Goal: Task Accomplishment & Management: Manage account settings

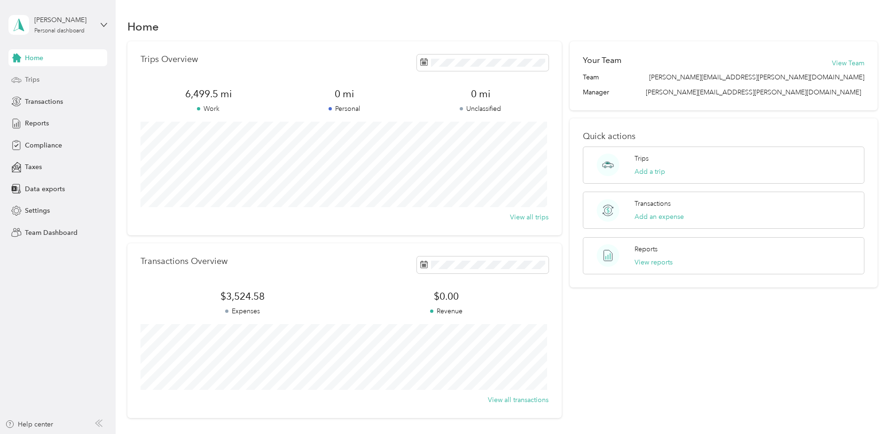
click at [51, 81] on div "Trips" at bounding box center [57, 79] width 99 height 17
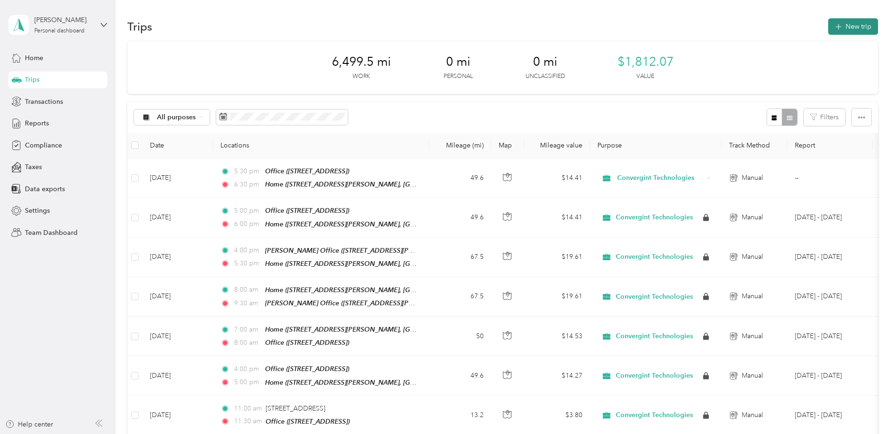
click at [849, 32] on button "New trip" at bounding box center [853, 26] width 50 height 16
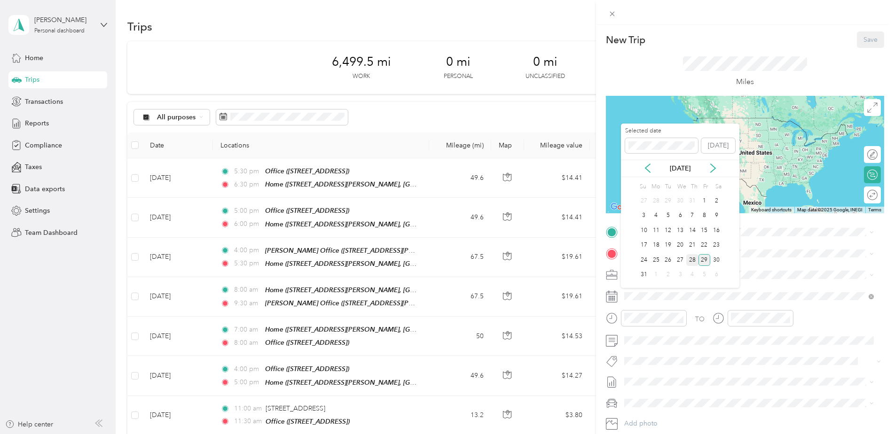
click at [696, 260] on div "28" at bounding box center [692, 260] width 12 height 12
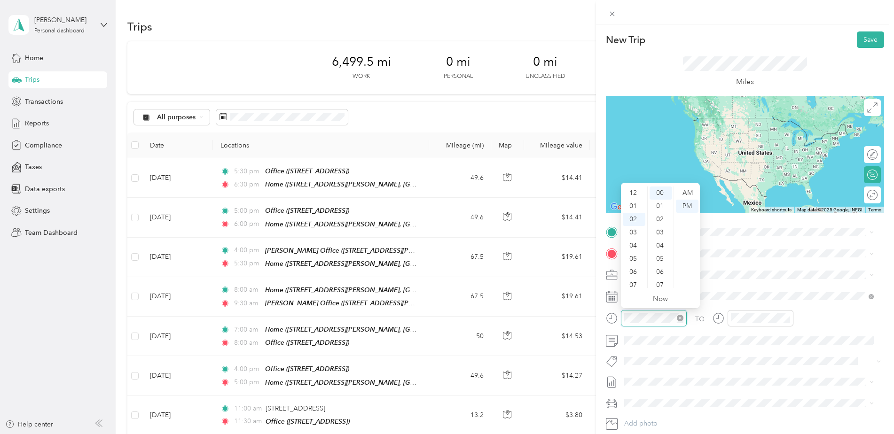
scroll to position [26, 0]
click at [636, 246] on div "06" at bounding box center [634, 245] width 23 height 13
click at [688, 196] on div "AM" at bounding box center [687, 193] width 23 height 13
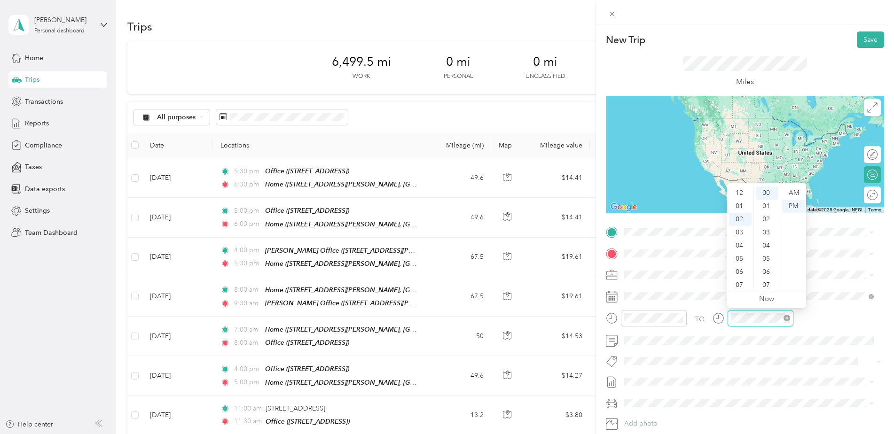
scroll to position [26, 0]
click at [736, 261] on div "07" at bounding box center [740, 258] width 23 height 13
click at [788, 190] on div "AM" at bounding box center [793, 193] width 23 height 13
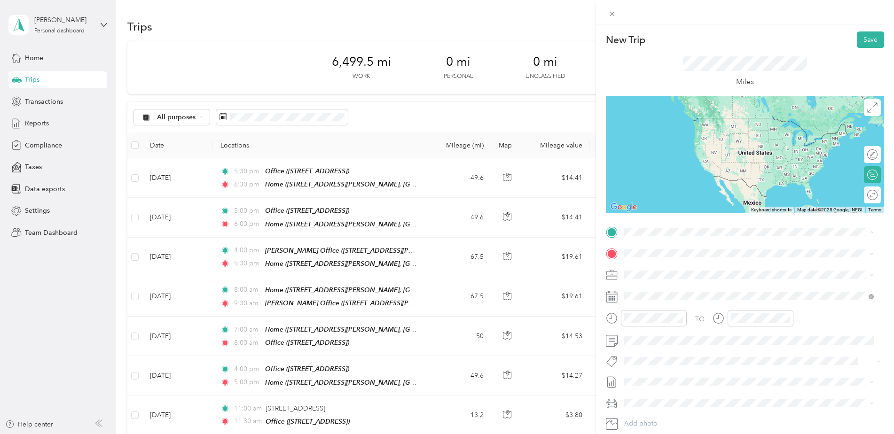
click at [692, 344] on div "Home [STREET_ADDRESS][PERSON_NAME]" at bounding box center [749, 339] width 243 height 33
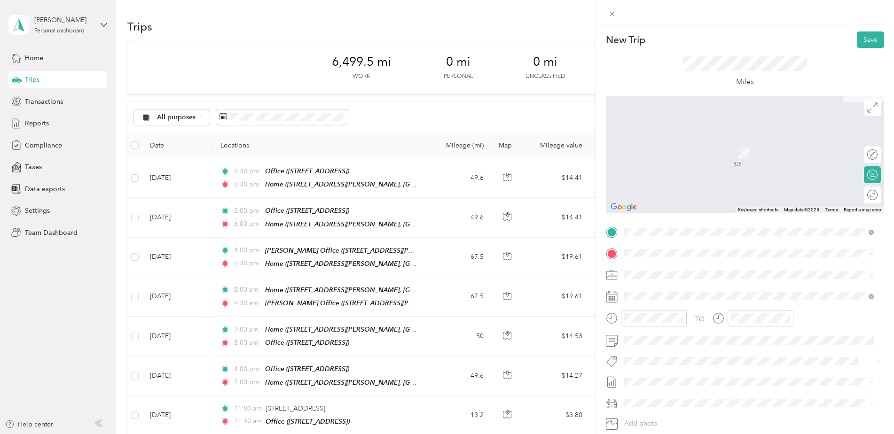
click at [702, 305] on div "Office [STREET_ADDRESS]" at bounding box center [672, 295] width 60 height 20
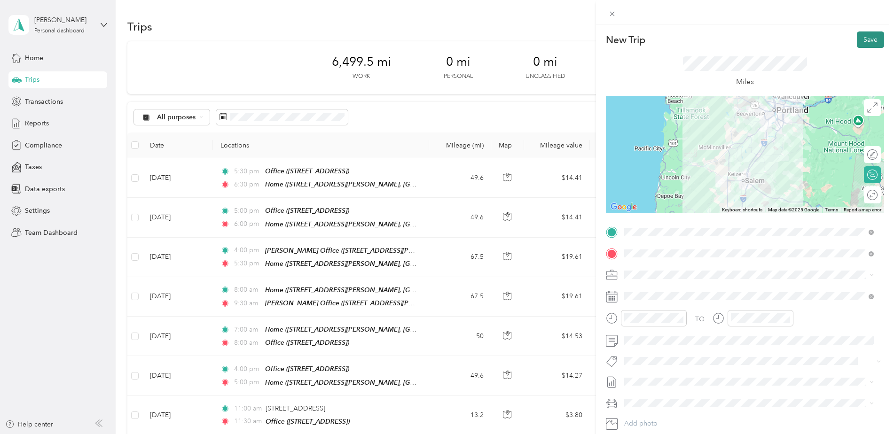
click at [860, 36] on button "Save" at bounding box center [870, 40] width 27 height 16
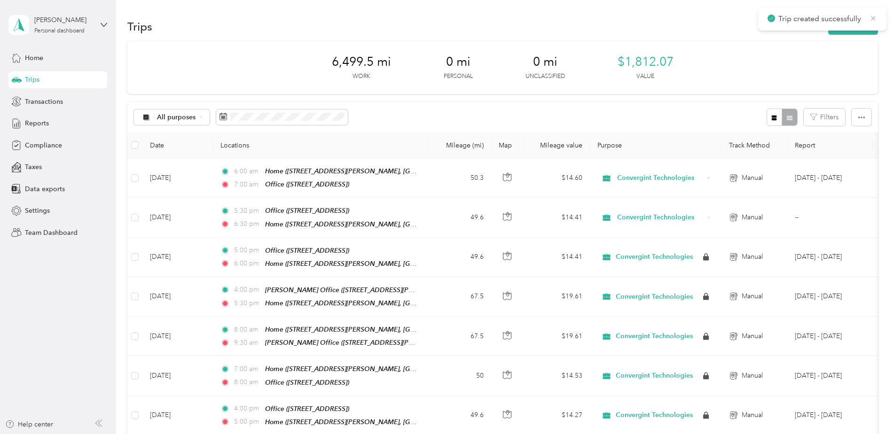
click at [874, 18] on icon at bounding box center [874, 18] width 8 height 8
drag, startPoint x: 874, startPoint y: 18, endPoint x: 866, endPoint y: 27, distance: 12.3
click at [866, 27] on button "New trip" at bounding box center [853, 26] width 50 height 16
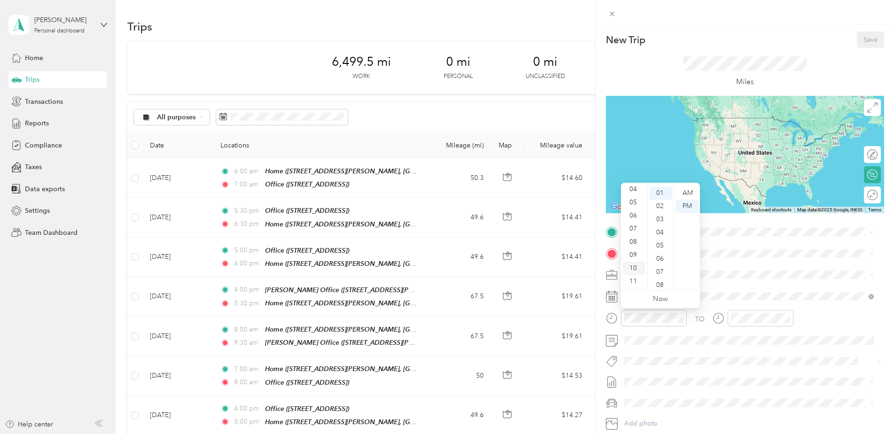
click at [638, 268] on div "10" at bounding box center [634, 268] width 23 height 13
click at [658, 193] on div "00" at bounding box center [661, 193] width 23 height 13
click at [633, 269] on div "10" at bounding box center [634, 268] width 23 height 13
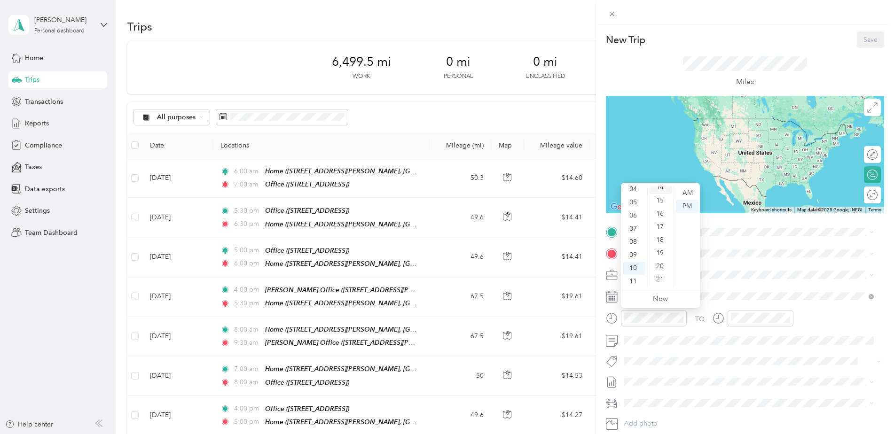
scroll to position [248, 0]
click at [663, 211] on div "20" at bounding box center [661, 208] width 23 height 13
click at [686, 194] on div "AM" at bounding box center [687, 193] width 23 height 13
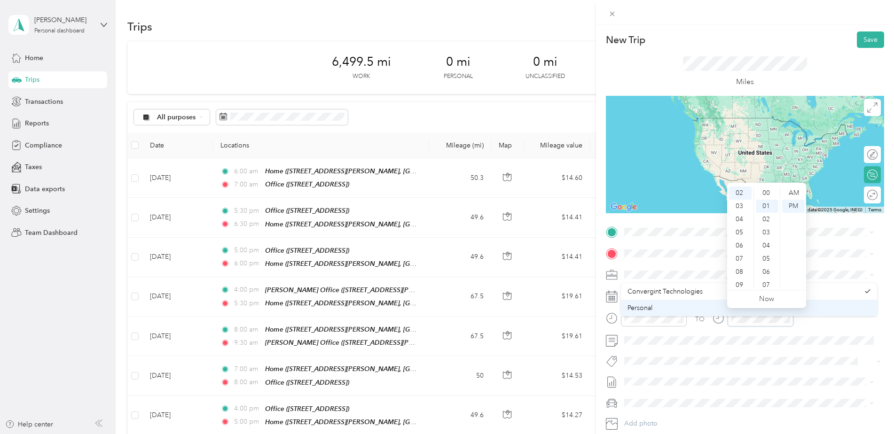
scroll to position [13, 0]
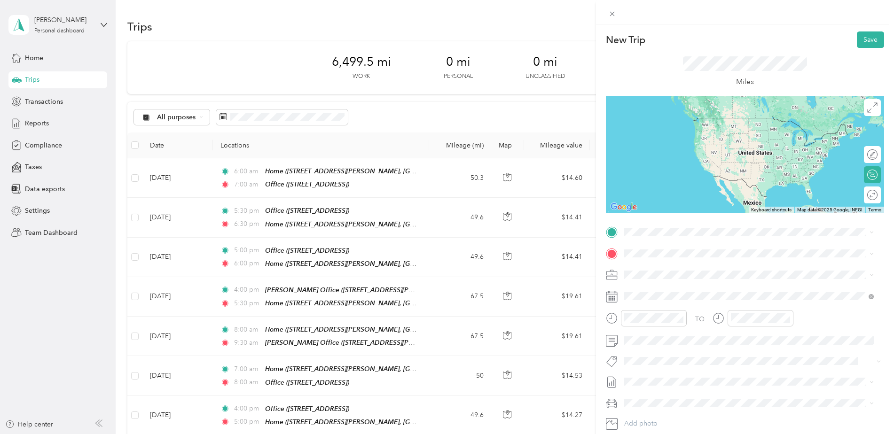
click at [818, 293] on div "Convergint Technologies" at bounding box center [744, 292] width 232 height 10
click at [738, 194] on div "12" at bounding box center [740, 193] width 23 height 13
click at [796, 210] on div "PM" at bounding box center [793, 206] width 23 height 13
click at [822, 315] on div "TO" at bounding box center [745, 321] width 278 height 23
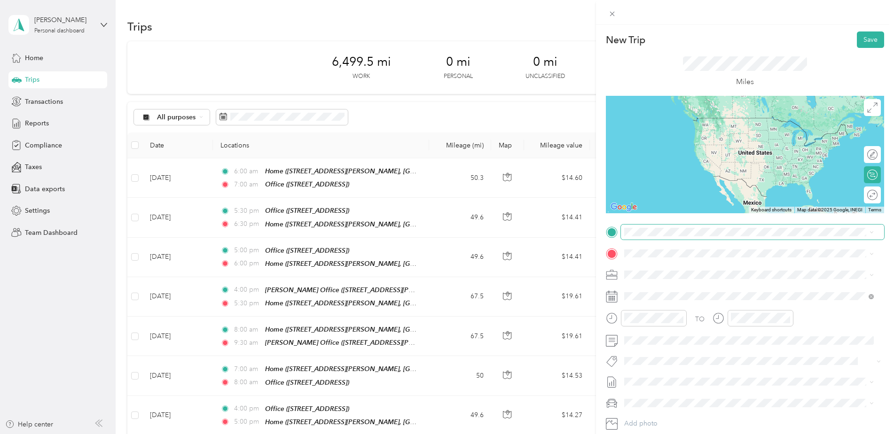
click at [673, 237] on span at bounding box center [752, 232] width 263 height 15
click at [686, 277] on span "[STREET_ADDRESS]" at bounding box center [672, 280] width 60 height 8
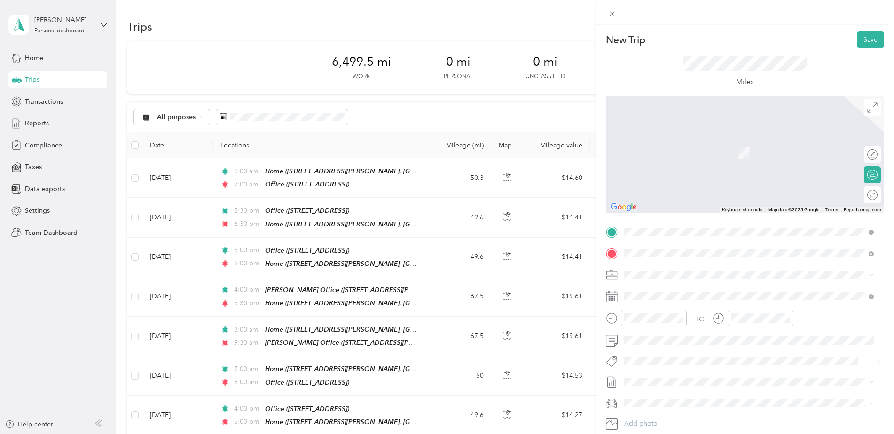
click at [697, 291] on div "[PERSON_NAME] Office [STREET_ADDRESS][PERSON_NAME][US_STATE]" at bounding box center [715, 297] width 146 height 20
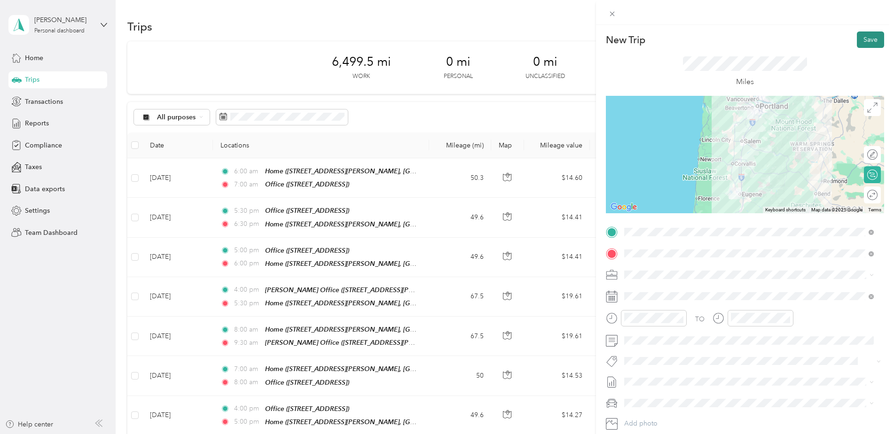
click at [875, 42] on button "Save" at bounding box center [870, 40] width 27 height 16
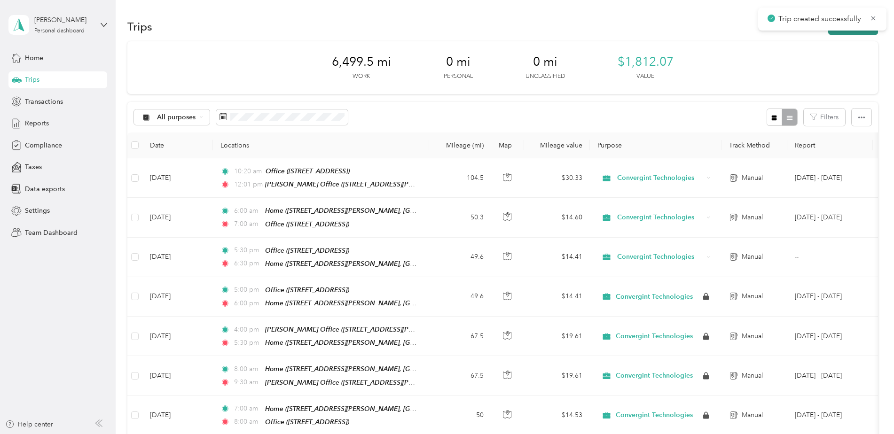
click at [844, 33] on button "New trip" at bounding box center [853, 26] width 50 height 16
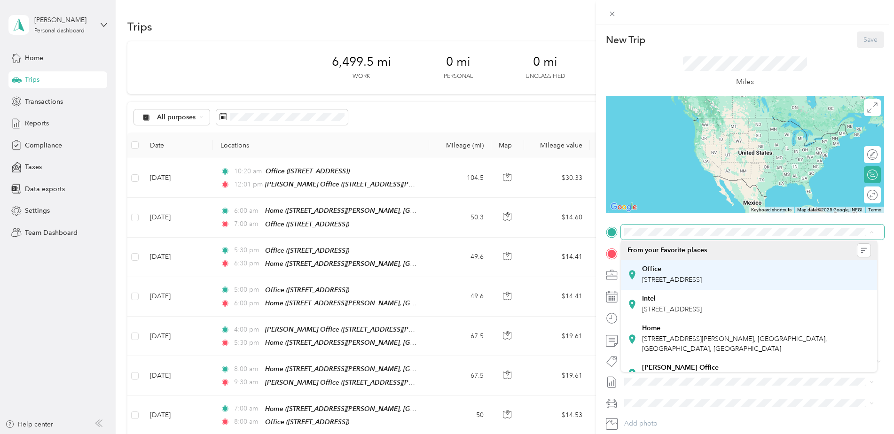
scroll to position [36, 0]
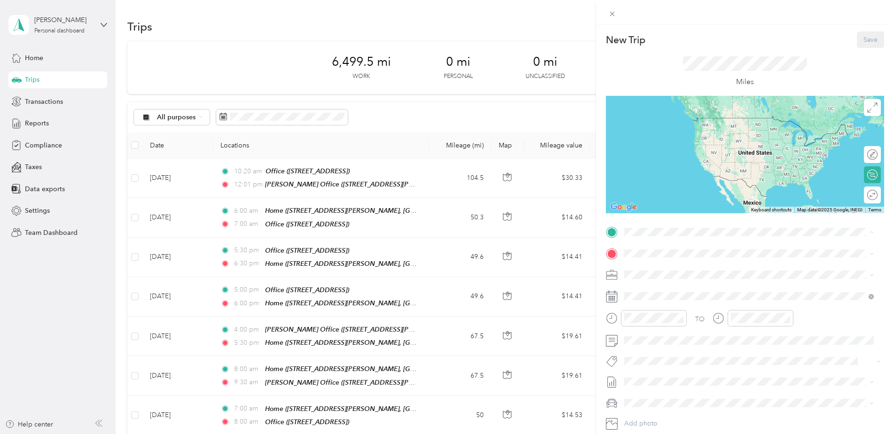
click at [699, 349] on div "[PERSON_NAME] Office" at bounding box center [715, 351] width 146 height 8
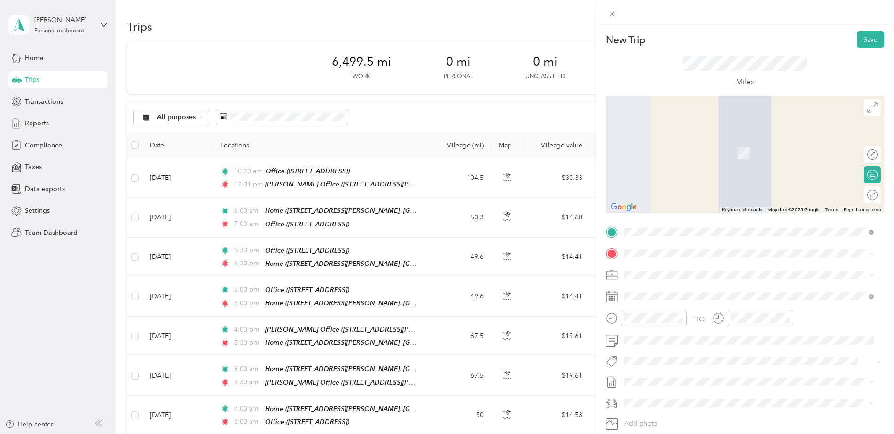
click at [702, 307] on div "Office [STREET_ADDRESS]" at bounding box center [672, 297] width 60 height 20
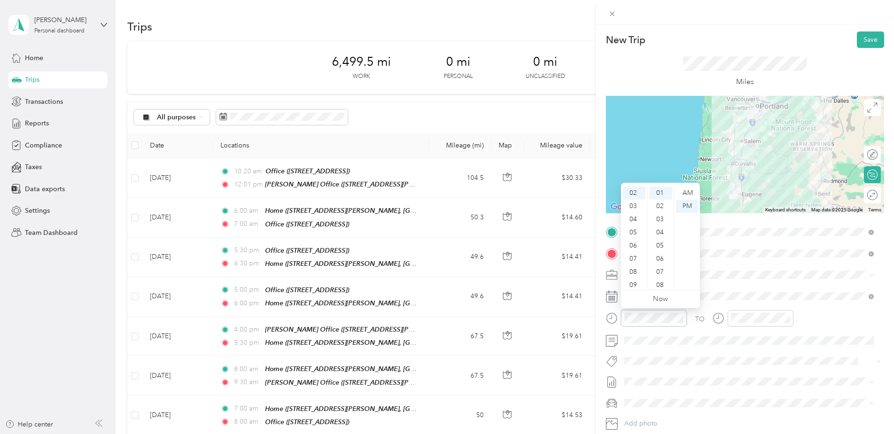
scroll to position [56, 0]
click at [638, 188] on div "04" at bounding box center [634, 189] width 23 height 13
click at [663, 192] on div "00" at bounding box center [661, 193] width 23 height 13
click at [688, 209] on div "PM" at bounding box center [687, 206] width 23 height 13
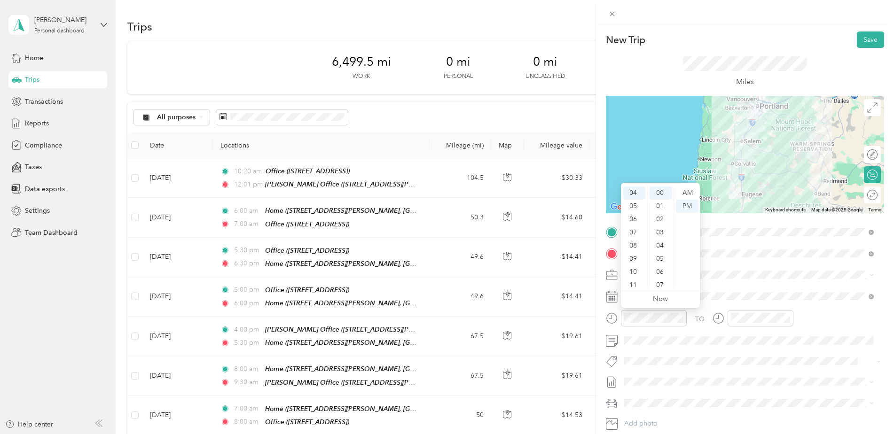
click at [673, 301] on ul "Now" at bounding box center [660, 300] width 79 height 18
click at [749, 312] on div at bounding box center [761, 318] width 66 height 16
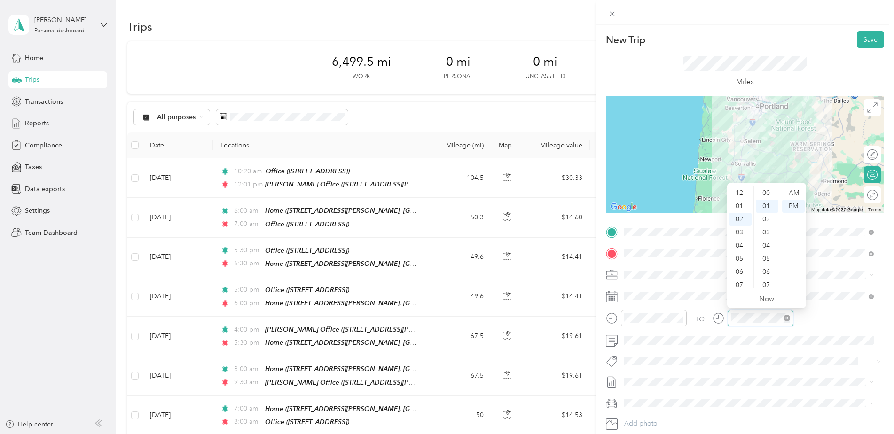
scroll to position [13, 0]
click at [741, 247] on div "06" at bounding box center [740, 245] width 23 height 13
click at [769, 190] on div "00" at bounding box center [767, 193] width 23 height 13
click at [823, 321] on div "TO" at bounding box center [745, 321] width 278 height 23
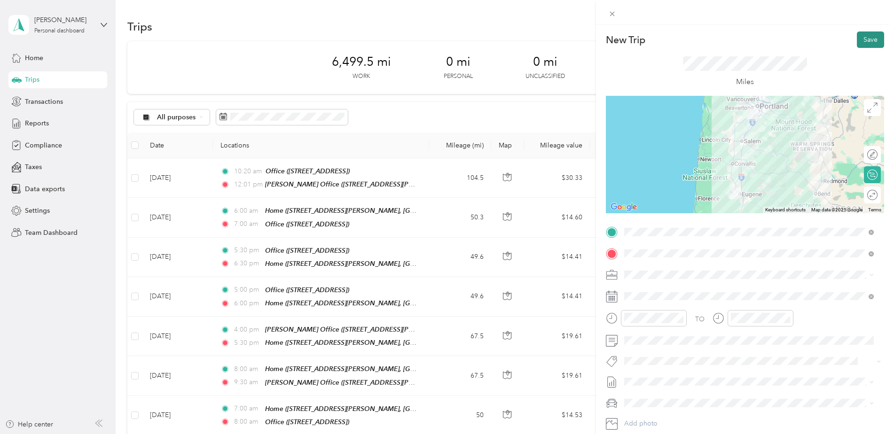
click at [868, 44] on button "Save" at bounding box center [870, 40] width 27 height 16
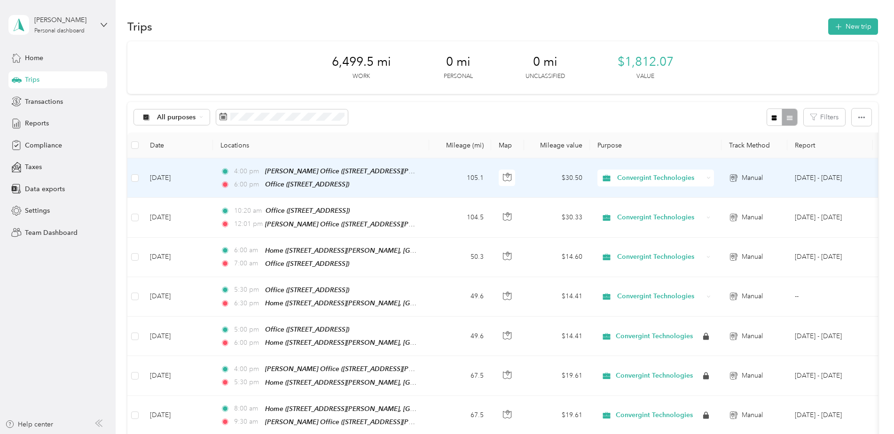
click at [173, 179] on td "[DATE]" at bounding box center [177, 177] width 71 height 39
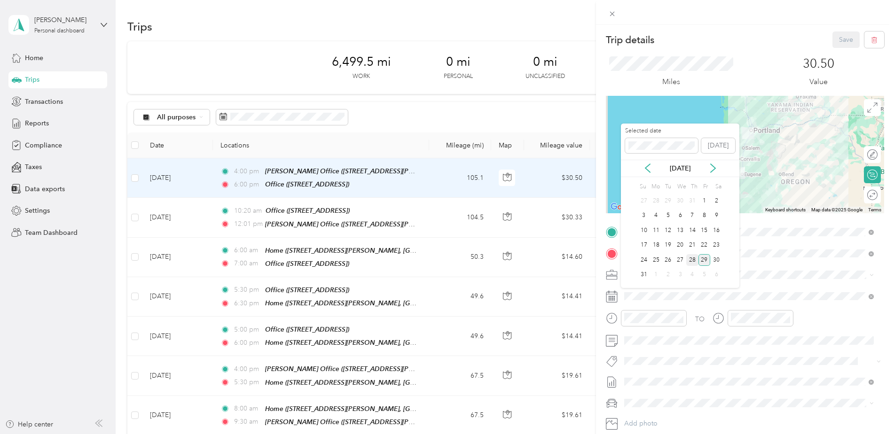
click at [691, 258] on div "28" at bounding box center [692, 260] width 12 height 12
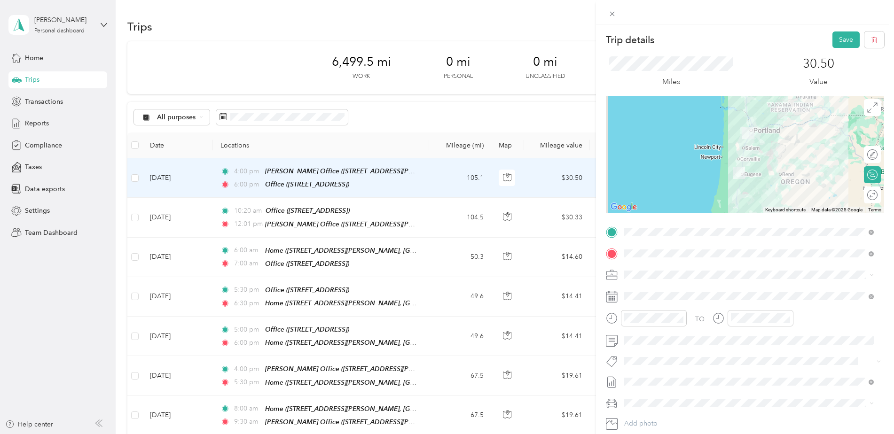
click at [175, 218] on div "Trip details Save This trip cannot be edited because it is either under review,…" at bounding box center [447, 217] width 894 height 434
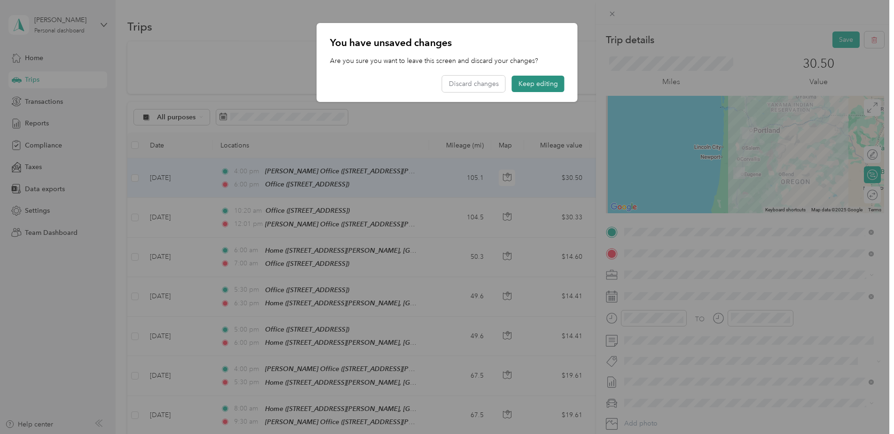
click at [525, 81] on button "Keep editing" at bounding box center [538, 84] width 53 height 16
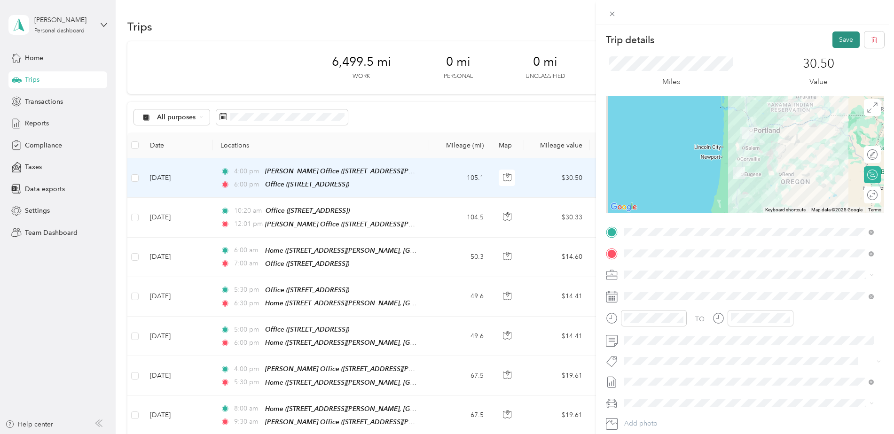
click at [840, 40] on button "Save" at bounding box center [846, 40] width 27 height 16
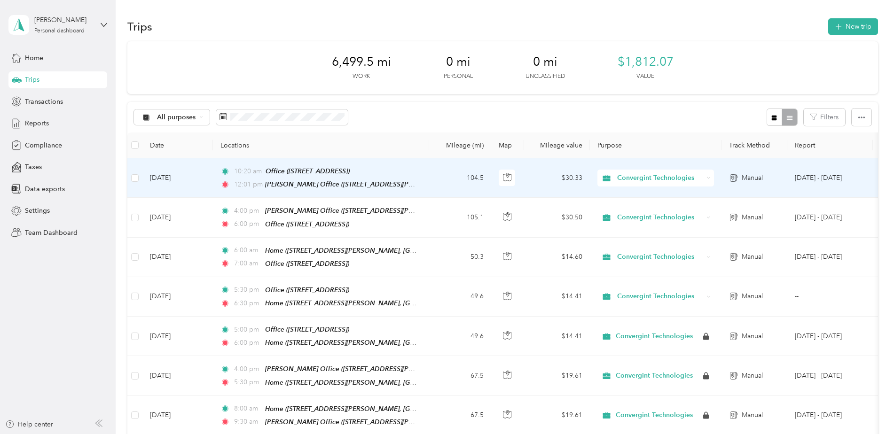
click at [189, 182] on td "[DATE]" at bounding box center [177, 177] width 71 height 39
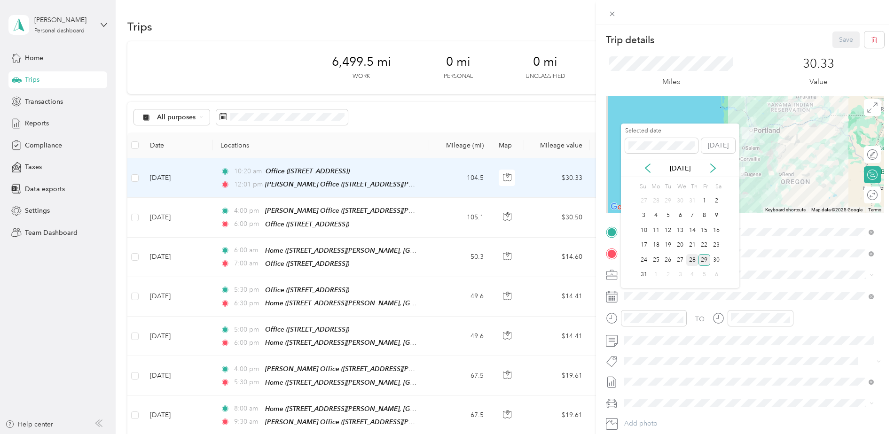
click at [692, 256] on div "28" at bounding box center [692, 260] width 12 height 12
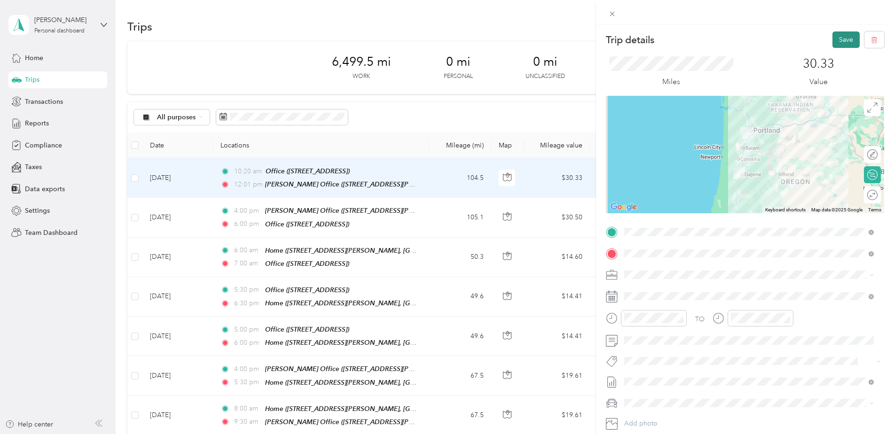
click at [844, 40] on button "Save" at bounding box center [846, 40] width 27 height 16
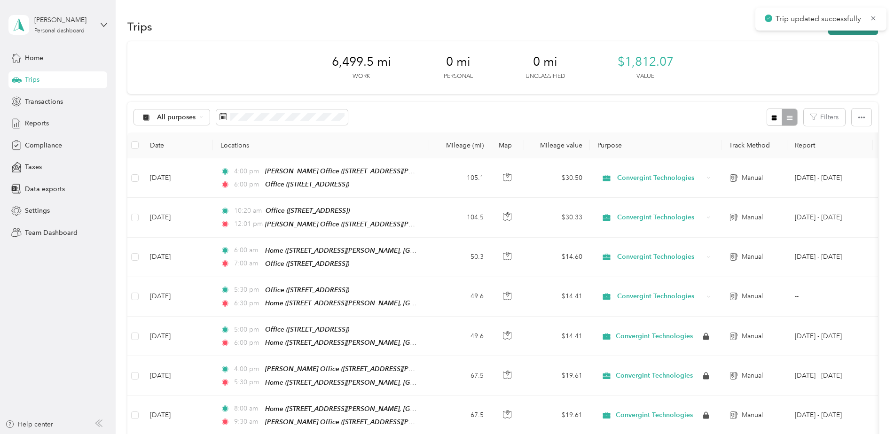
click at [851, 32] on button "New trip" at bounding box center [853, 26] width 50 height 16
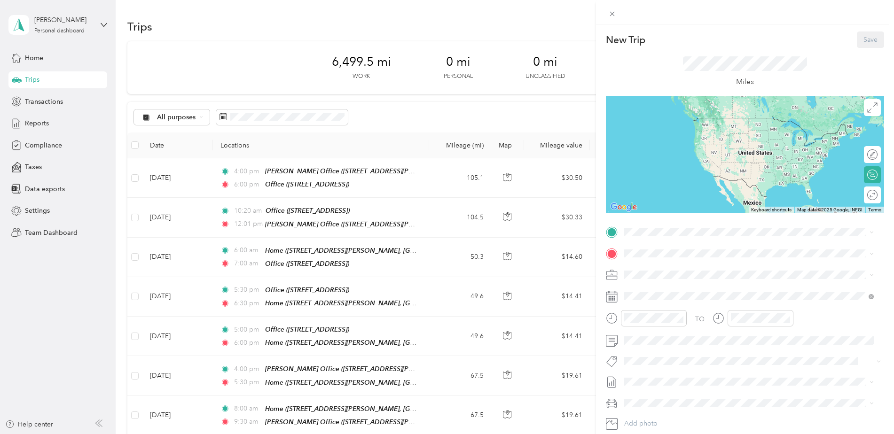
click at [662, 240] on div "TO Add photo" at bounding box center [745, 338] width 278 height 227
click at [662, 236] on span at bounding box center [752, 232] width 263 height 15
click at [669, 284] on div "Office [STREET_ADDRESS]" at bounding box center [672, 275] width 60 height 20
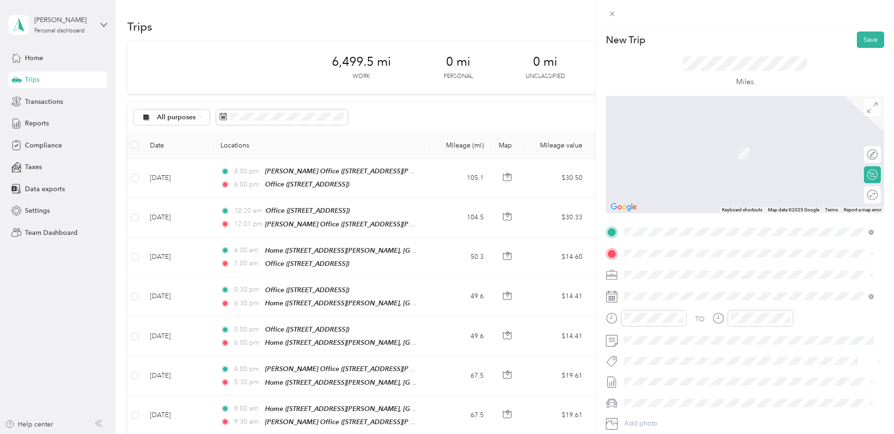
click at [668, 373] on span "[STREET_ADDRESS][PERSON_NAME], [GEOGRAPHIC_DATA], [GEOGRAPHIC_DATA], [GEOGRAPHI…" at bounding box center [734, 364] width 185 height 18
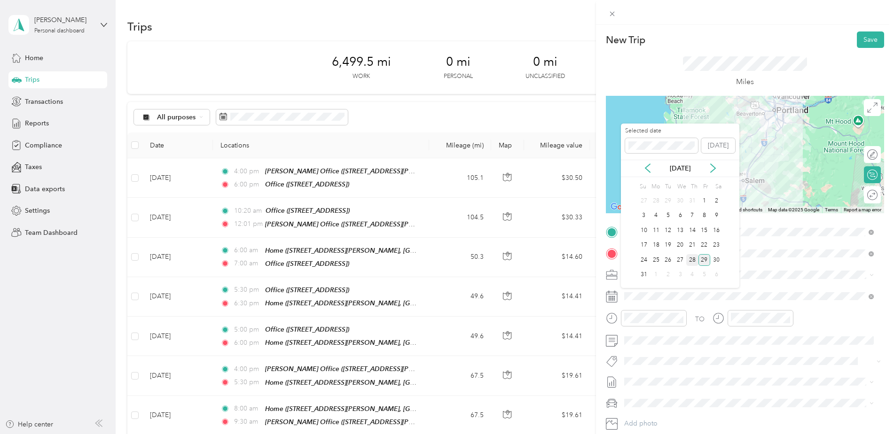
click at [691, 261] on div "28" at bounding box center [692, 260] width 12 height 12
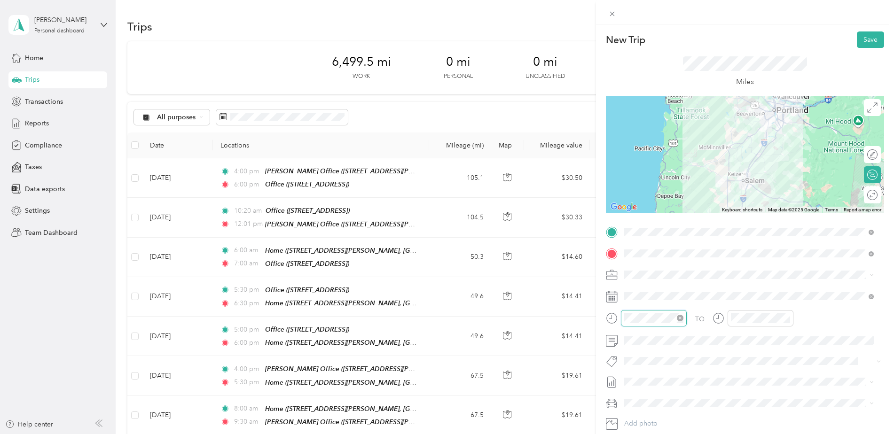
scroll to position [26, 0]
click at [638, 248] on div "06" at bounding box center [634, 245] width 23 height 13
click at [755, 324] on div at bounding box center [761, 318] width 66 height 16
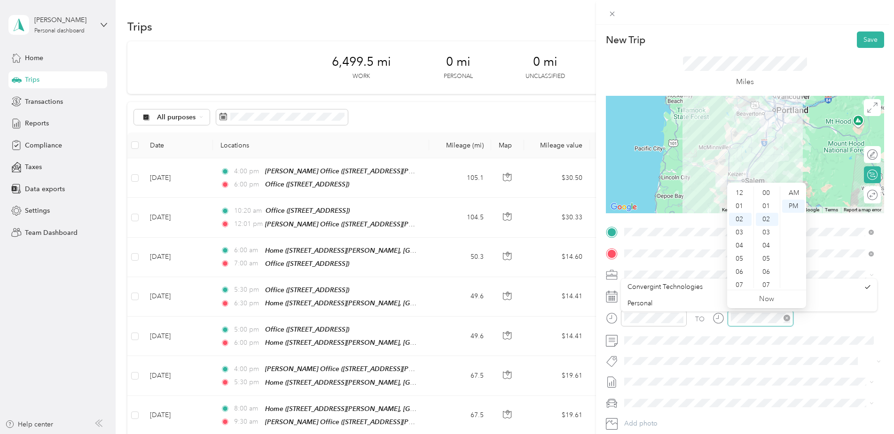
scroll to position [26, 0]
click at [743, 258] on div "07" at bounding box center [740, 258] width 23 height 13
click at [769, 198] on div "10" at bounding box center [767, 204] width 23 height 13
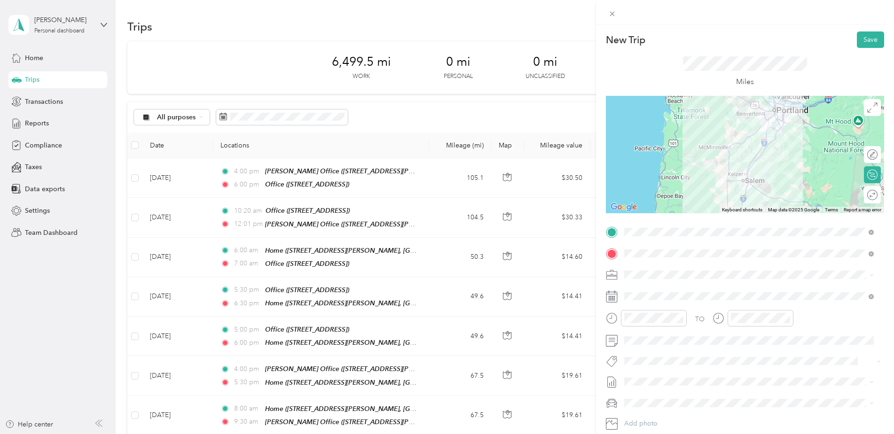
click at [788, 293] on li "Convergint Technologies" at bounding box center [749, 288] width 256 height 16
click at [859, 42] on button "Save" at bounding box center [870, 40] width 27 height 16
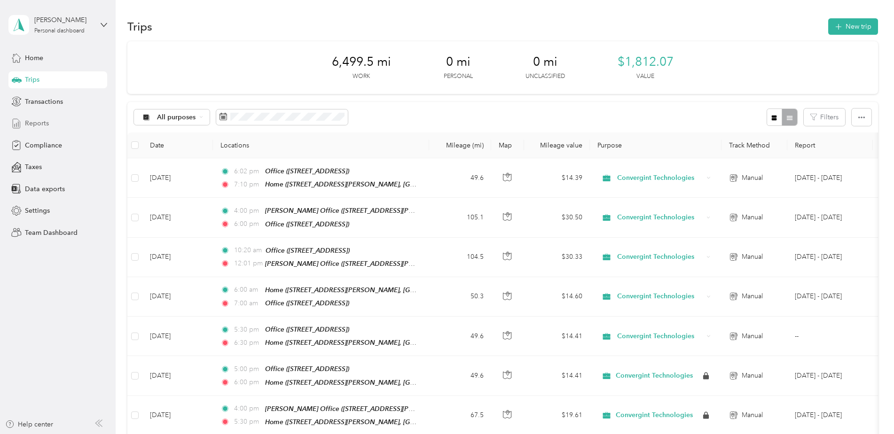
click at [63, 123] on div "Reports" at bounding box center [57, 123] width 99 height 17
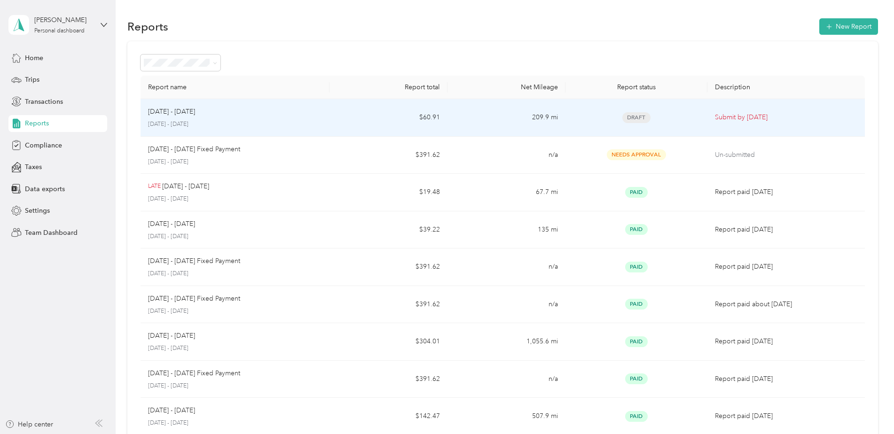
click at [315, 119] on div "[DATE] - [DATE] [DATE] - [DATE]" at bounding box center [235, 118] width 174 height 22
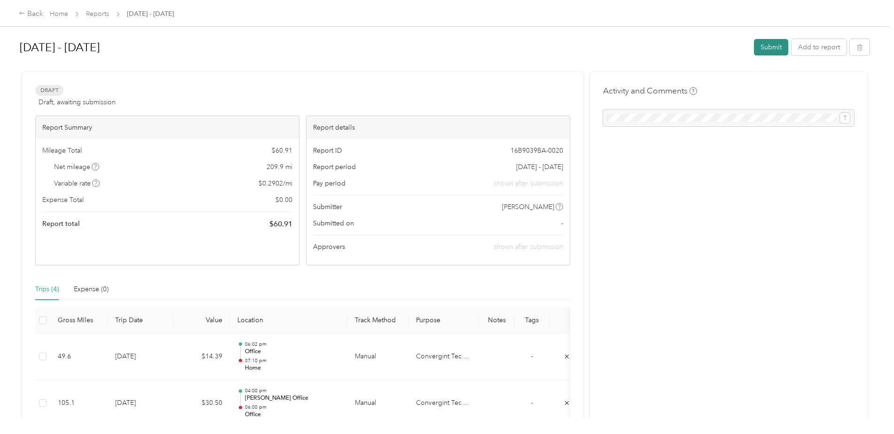
click at [771, 43] on button "Submit" at bounding box center [771, 47] width 34 height 16
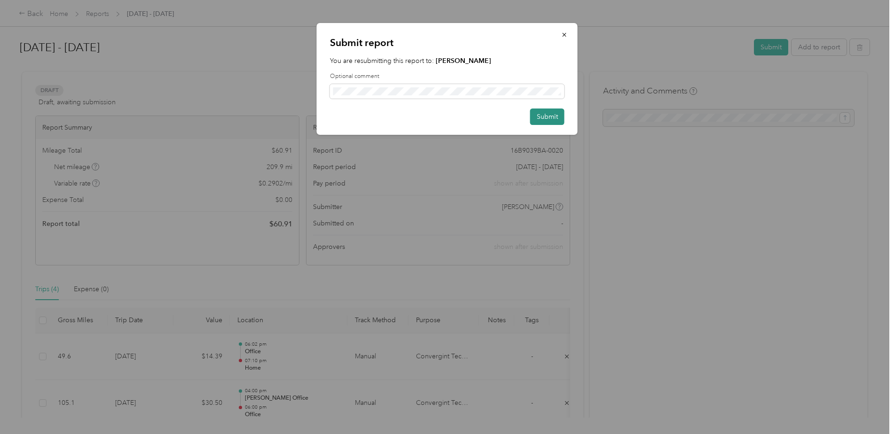
click at [546, 121] on button "Submit" at bounding box center [547, 117] width 34 height 16
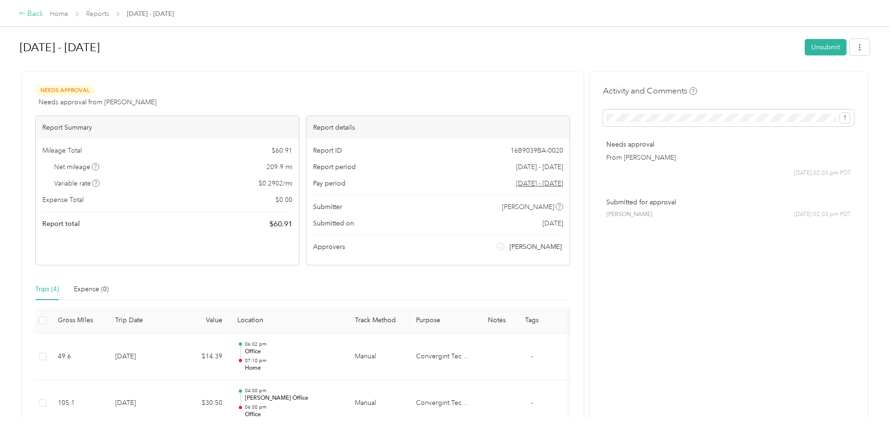
click at [32, 14] on div "Back" at bounding box center [31, 13] width 24 height 11
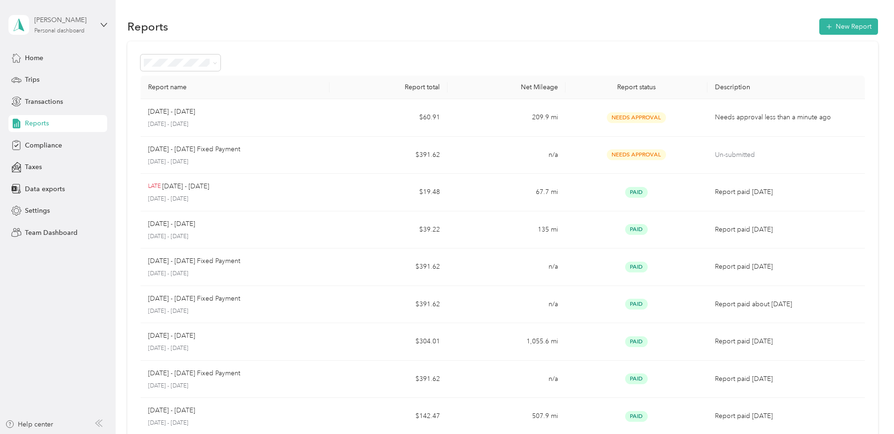
click at [91, 27] on div "[PERSON_NAME] Personal dashboard" at bounding box center [63, 24] width 59 height 19
click at [98, 82] on div "Team dashboard Personal dashboard Log out" at bounding box center [160, 98] width 291 height 59
click at [74, 30] on div "Personal dashboard" at bounding box center [59, 31] width 50 height 6
click at [59, 75] on div "Team dashboard" at bounding box center [42, 77] width 50 height 10
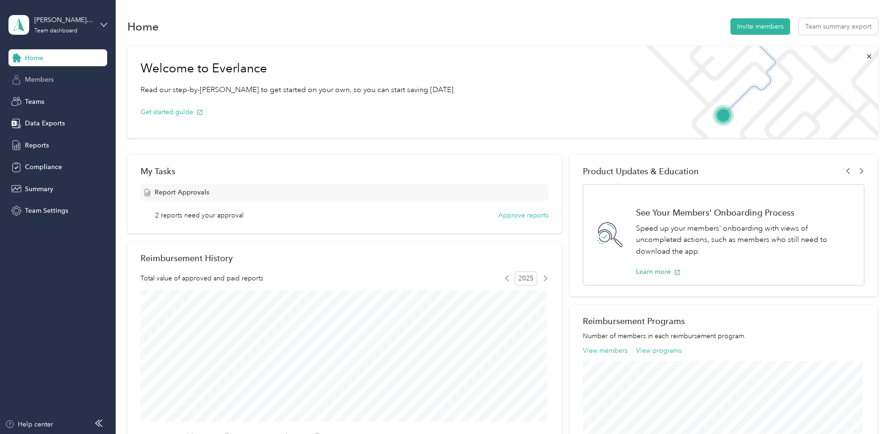
click at [65, 83] on div "Members" at bounding box center [57, 79] width 99 height 17
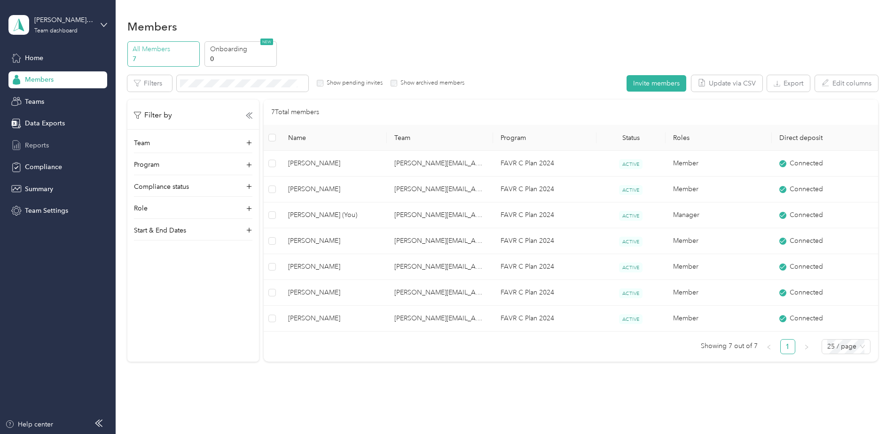
click at [68, 150] on div "Reports" at bounding box center [57, 145] width 99 height 17
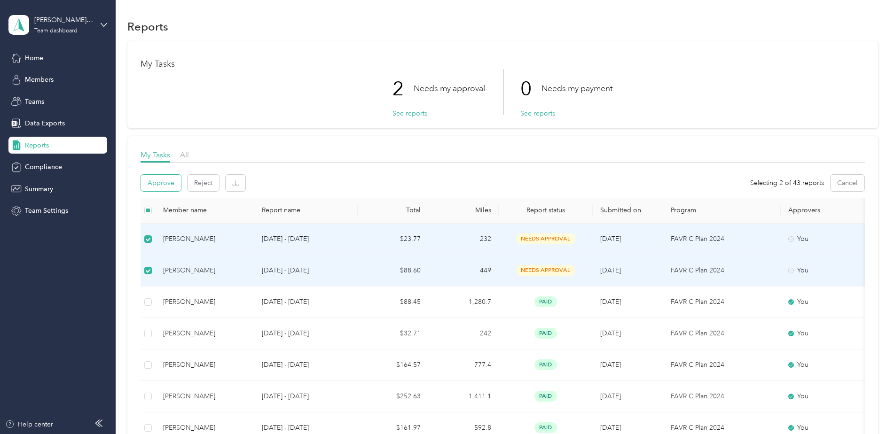
click at [159, 188] on button "Approve" at bounding box center [161, 183] width 40 height 16
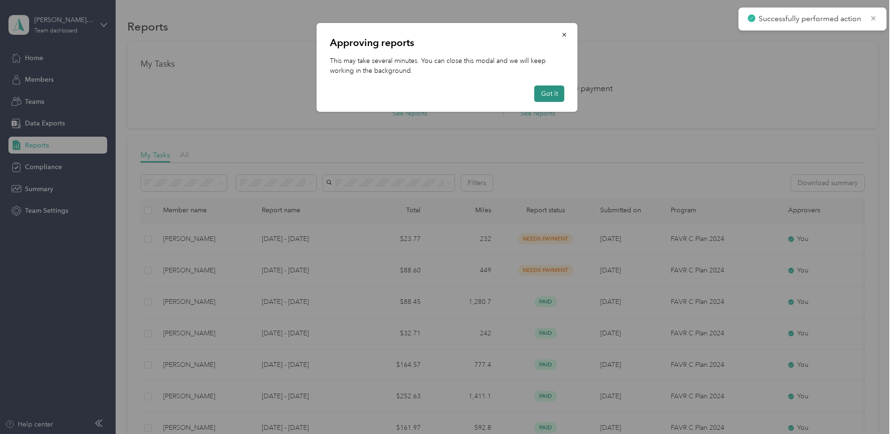
click at [549, 94] on button "Got it" at bounding box center [550, 94] width 30 height 16
